Goal: Task Accomplishment & Management: Complete application form

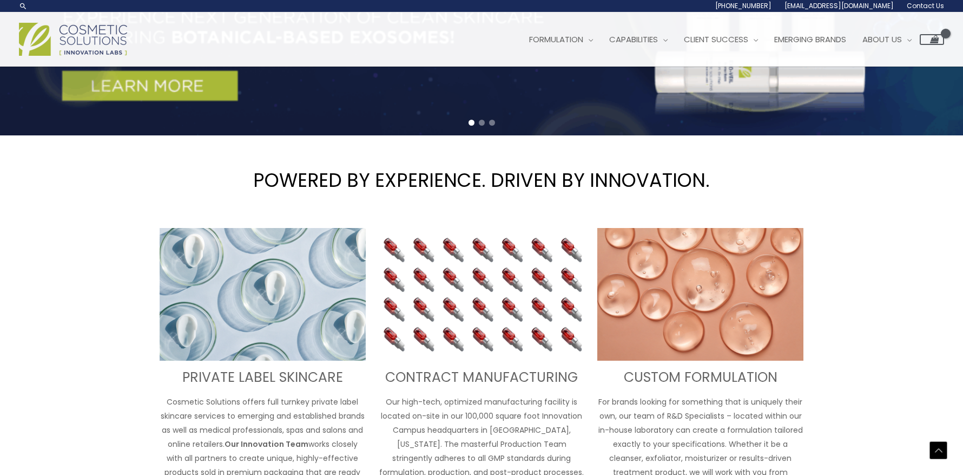
scroll to position [271, 0]
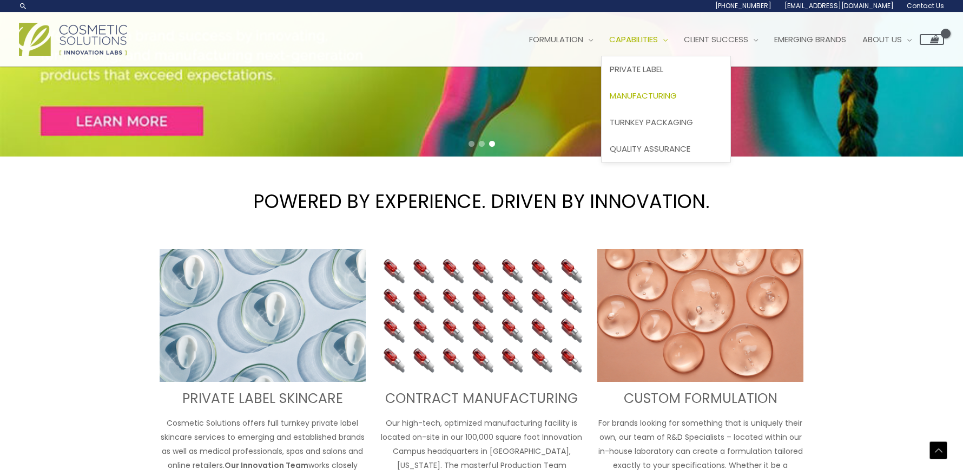
click at [672, 90] on span "Manufacturing" at bounding box center [643, 95] width 67 height 11
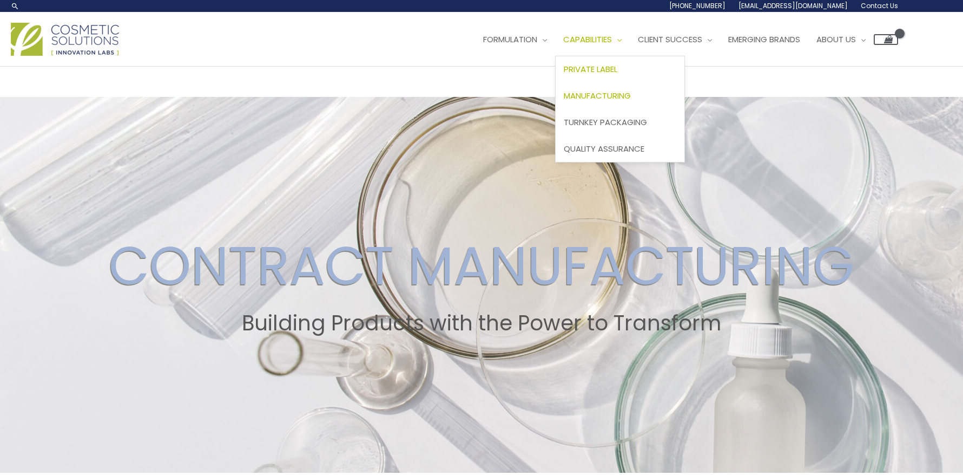
click at [612, 62] on link "Private Label" at bounding box center [620, 69] width 129 height 27
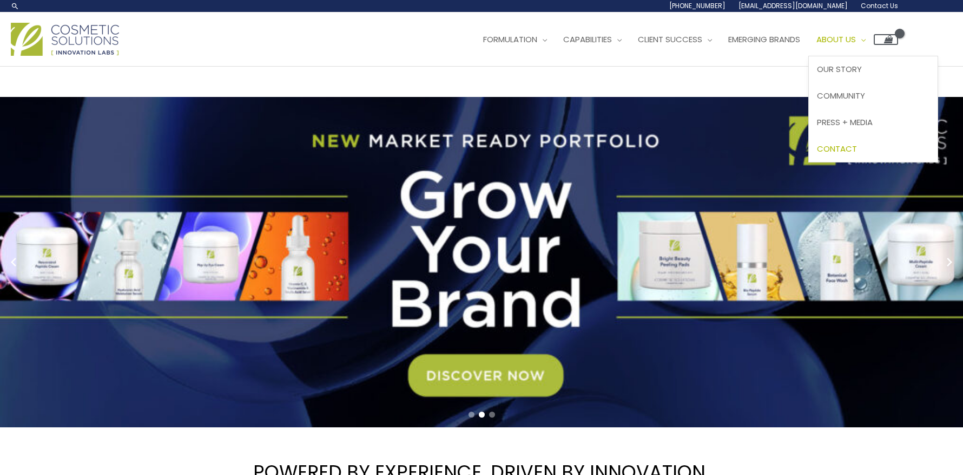
click at [857, 146] on span "Contact" at bounding box center [837, 148] width 40 height 11
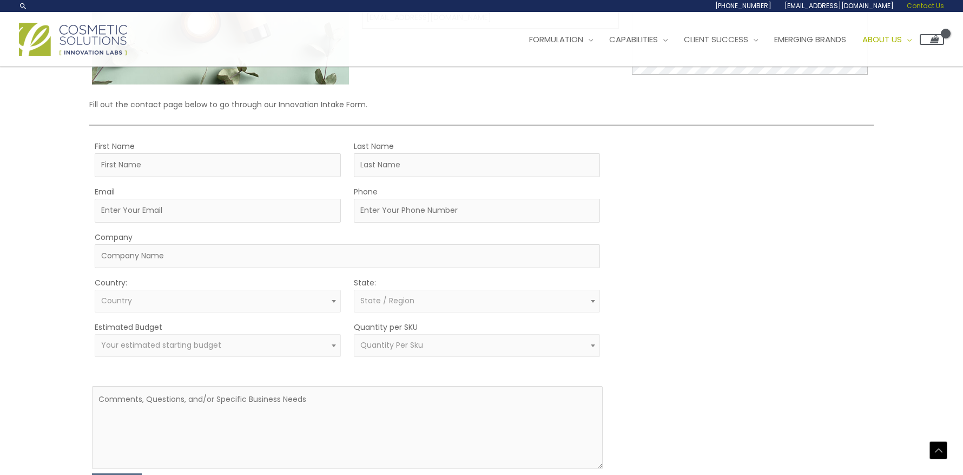
scroll to position [196, 0]
click at [232, 166] on input "First Name" at bounding box center [218, 166] width 246 height 24
type input "[PERSON_NAME]"
type input "[EMAIL_ADDRESS][DOMAIN_NAME]"
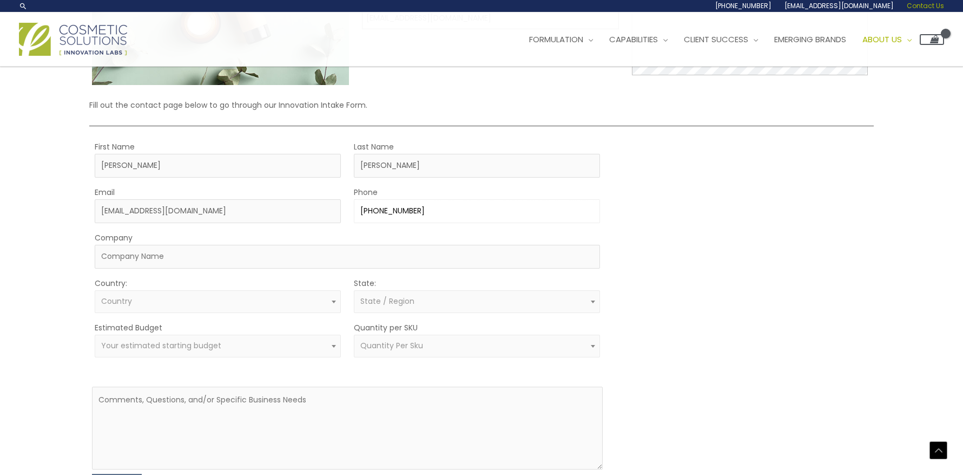
type input "[PHONE_NUMBER]"
click at [168, 253] on input "Company" at bounding box center [347, 257] width 505 height 24
type input "LeadX22"
click at [162, 298] on span "Country" at bounding box center [218, 301] width 234 height 10
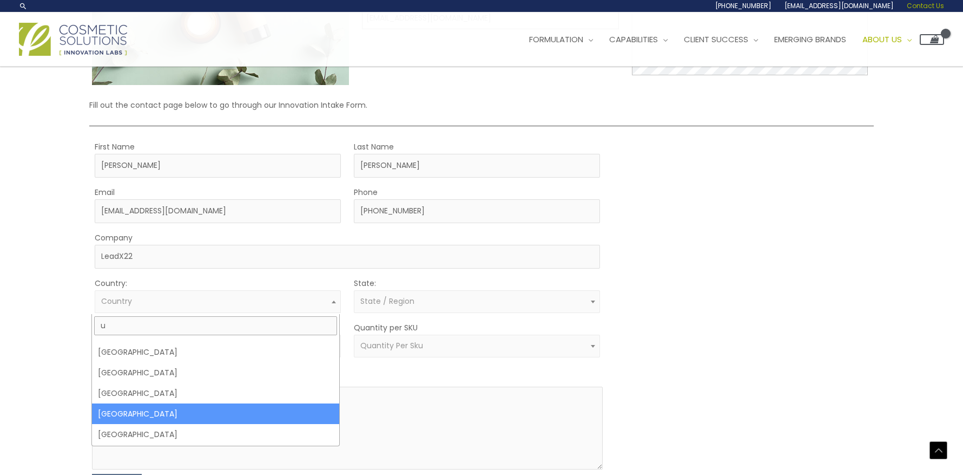
scroll to position [0, 0]
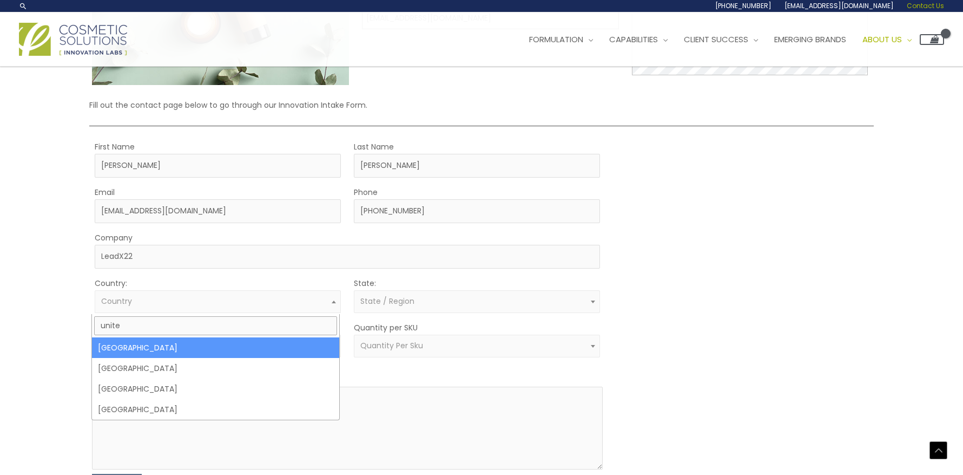
type input "unite"
select select "[GEOGRAPHIC_DATA]"
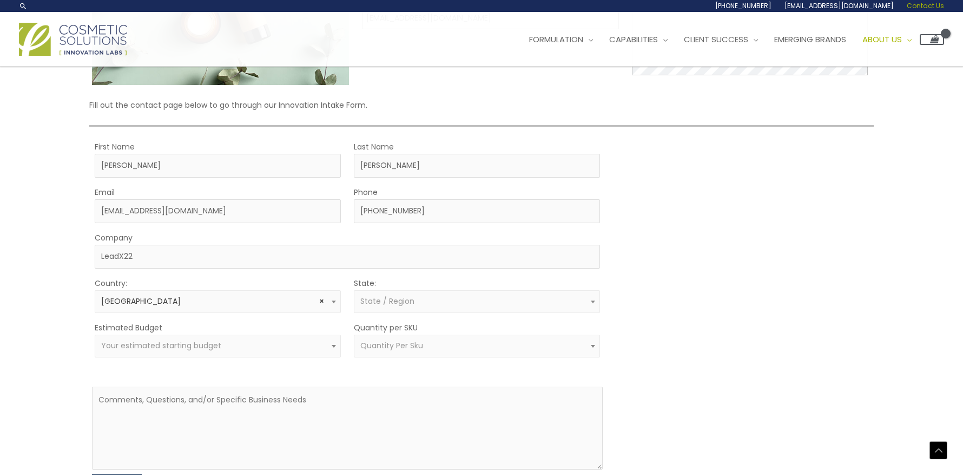
click at [457, 300] on span "State / Region" at bounding box center [477, 301] width 234 height 10
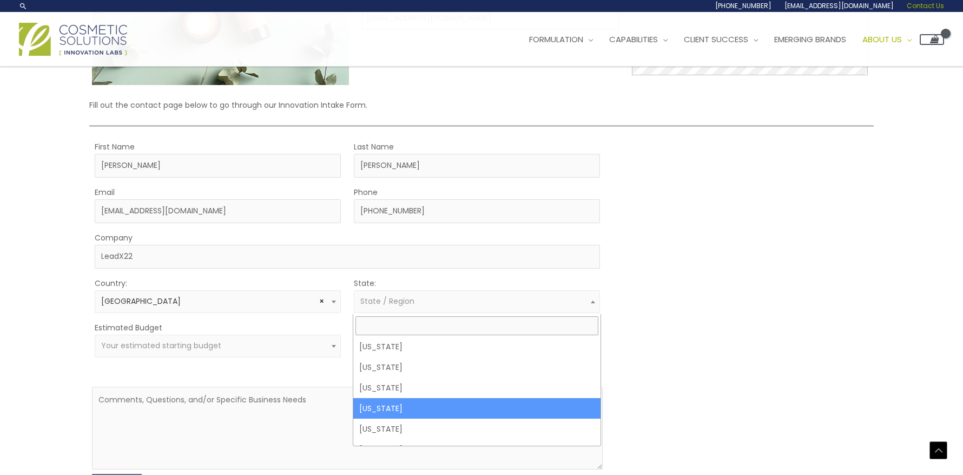
scroll to position [216, 0]
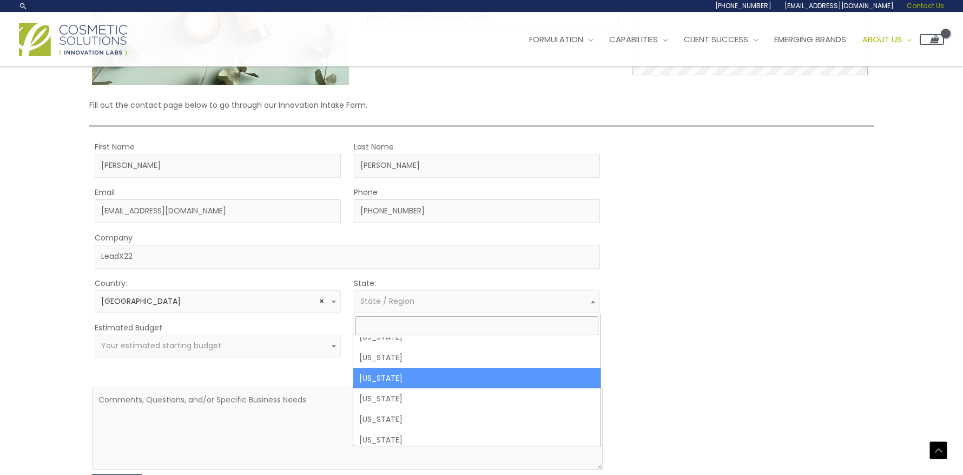
select select "[US_STATE]"
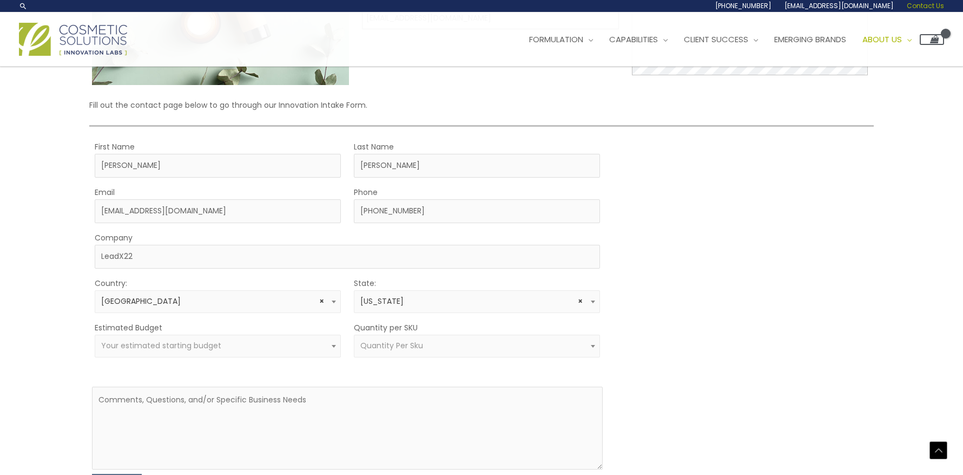
click at [412, 345] on span "Quantity Per Sku" at bounding box center [391, 345] width 63 height 11
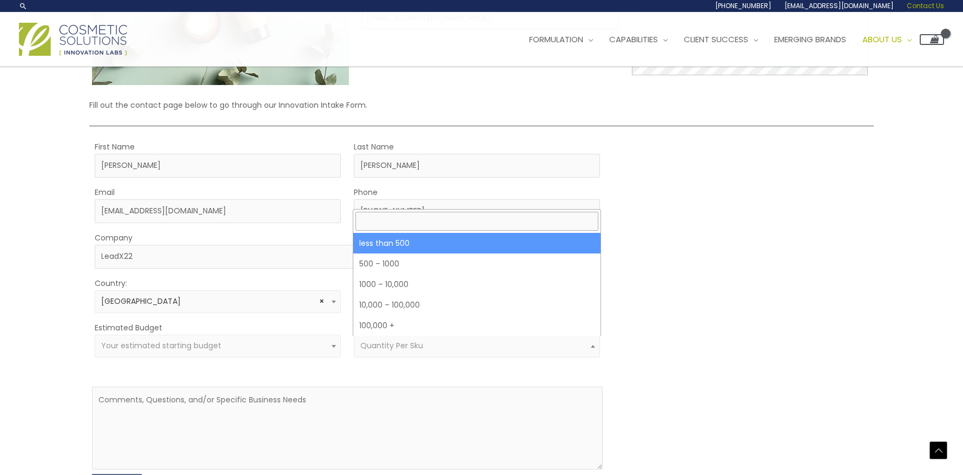
select select "3"
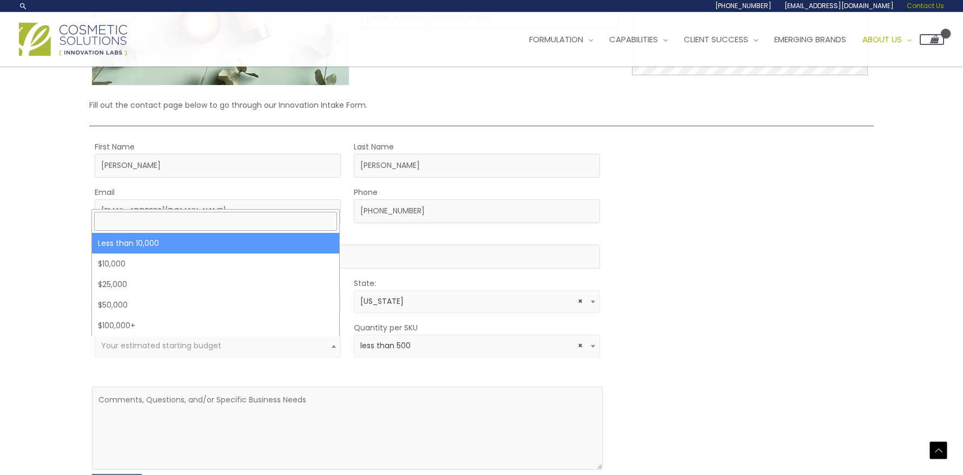
click at [156, 345] on span "Your estimated starting budget" at bounding box center [161, 345] width 120 height 11
select select "-10000"
